Goal: Information Seeking & Learning: Find specific fact

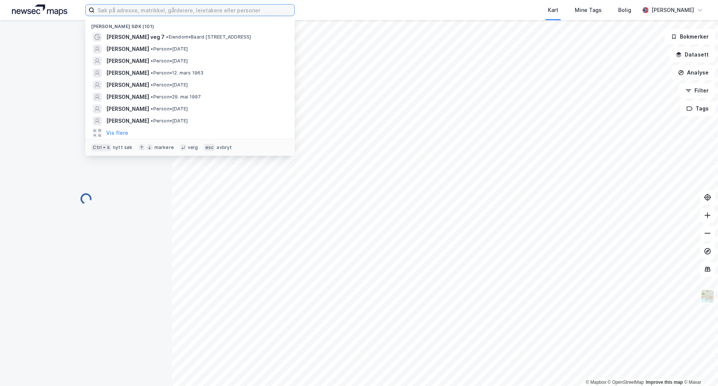
click at [143, 10] on input at bounding box center [195, 9] width 200 height 11
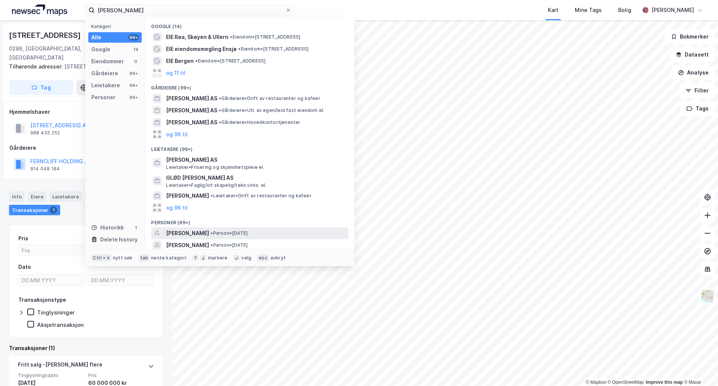
click at [248, 231] on span "• Person • 17. juli 2001" at bounding box center [229, 233] width 37 height 6
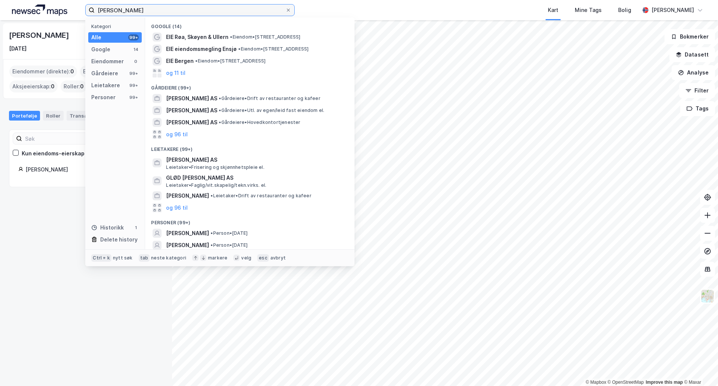
drag, startPoint x: 164, startPoint y: 10, endPoint x: 90, endPoint y: 1, distance: 74.2
click at [90, 1] on div "emma kristine uhrberg Kategori Alle 99+ Google 14 Eiendommer 0 Gårdeiere 99+ Le…" at bounding box center [359, 10] width 718 height 20
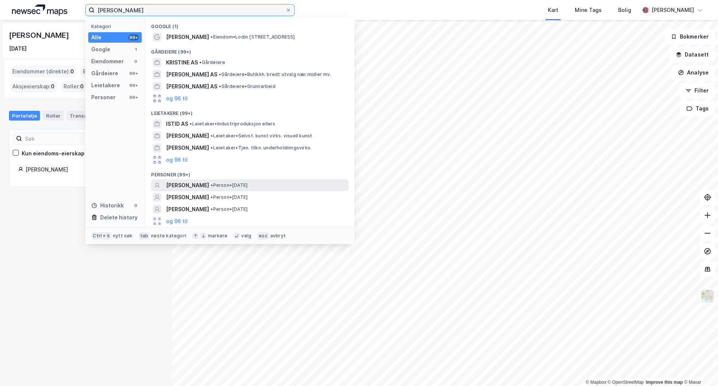
type input "kristine isrid pettersen"
click at [248, 184] on span "• Person • 24. feb. 1998" at bounding box center [229, 185] width 37 height 6
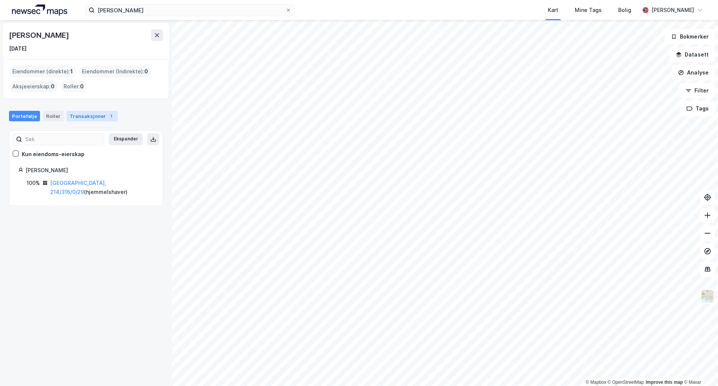
click at [95, 118] on div "Transaksjoner 1" at bounding box center [92, 116] width 51 height 10
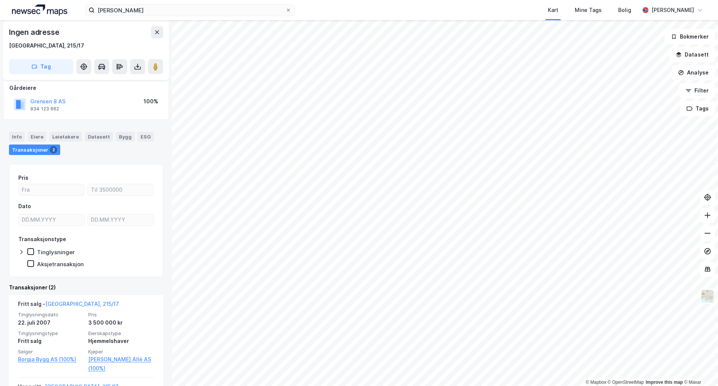
scroll to position [41, 0]
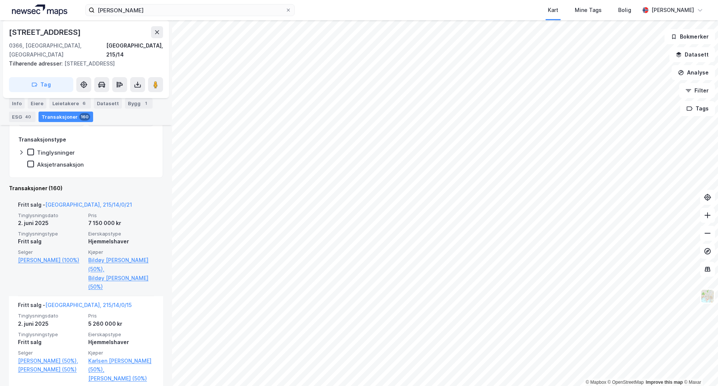
scroll to position [245, 0]
